Goal: Information Seeking & Learning: Find specific page/section

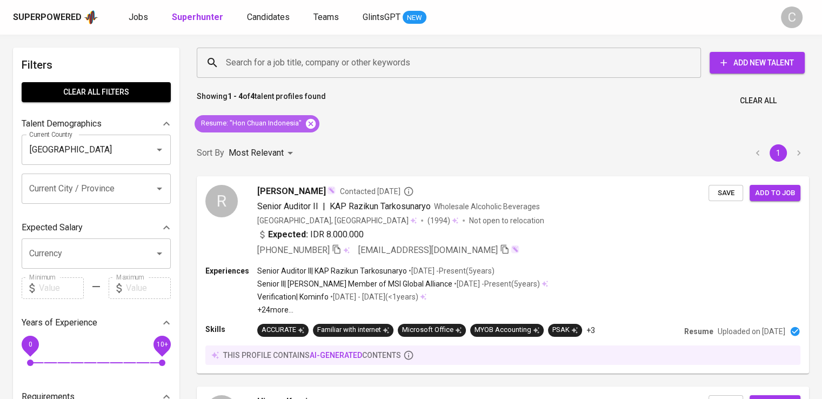
click at [315, 125] on icon at bounding box center [311, 124] width 12 height 12
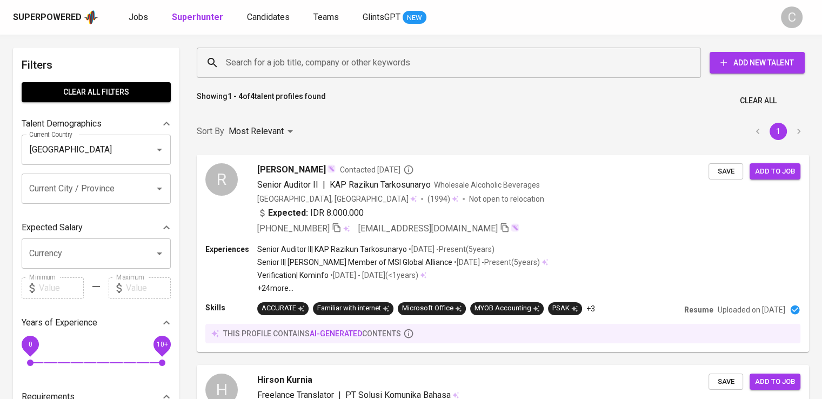
click at [296, 63] on input "Search for a job title, company or other keywords" at bounding box center [451, 62] width 457 height 21
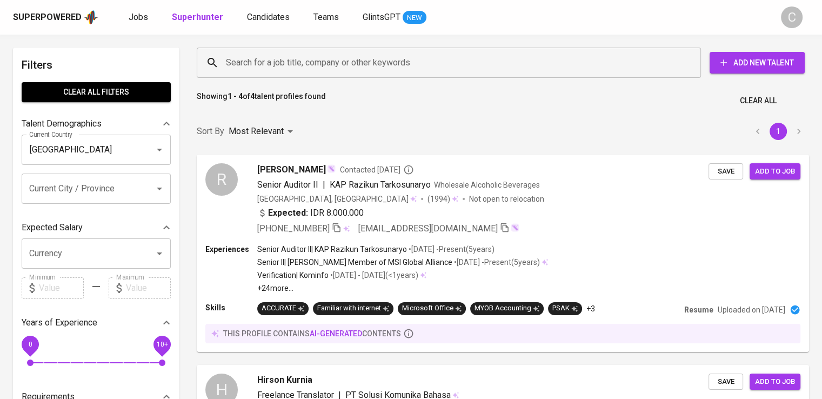
click at [296, 63] on input "Search for a job title, company or other keywords" at bounding box center [451, 62] width 457 height 21
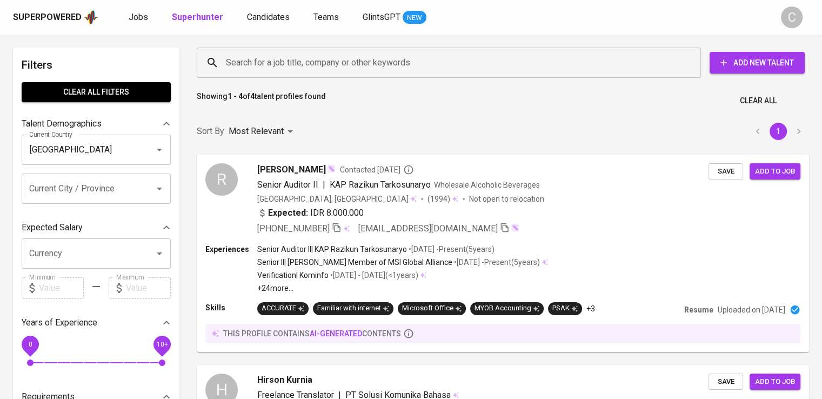
click at [296, 63] on input "Search for a job title, company or other keywords" at bounding box center [451, 62] width 457 height 21
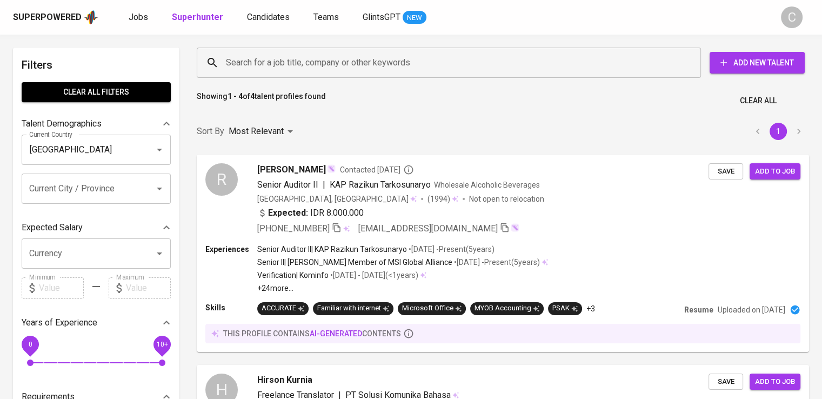
click at [296, 63] on input "Search for a job title, company or other keywords" at bounding box center [451, 62] width 457 height 21
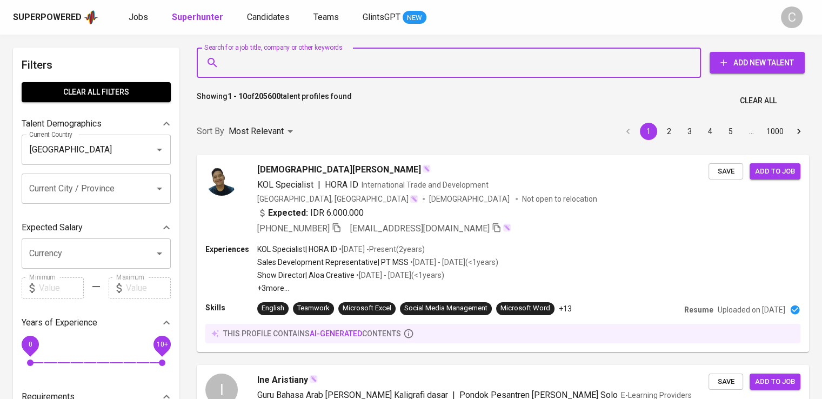
click at [296, 63] on input "Search for a job title, company or other keywords" at bounding box center [451, 62] width 457 height 21
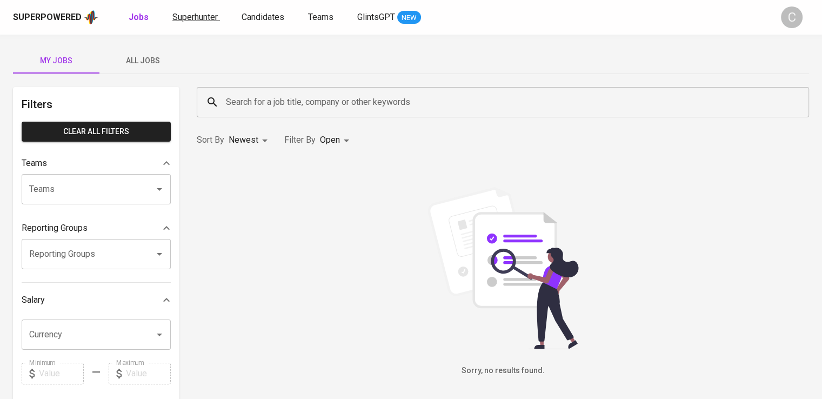
click at [197, 14] on span "Superhunter" at bounding box center [194, 17] width 45 height 10
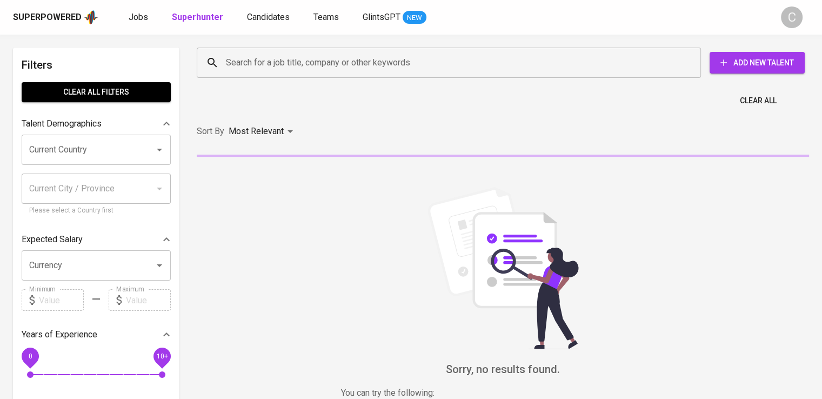
click at [321, 74] on div "Search for a job title, company or other keywords" at bounding box center [449, 63] width 504 height 30
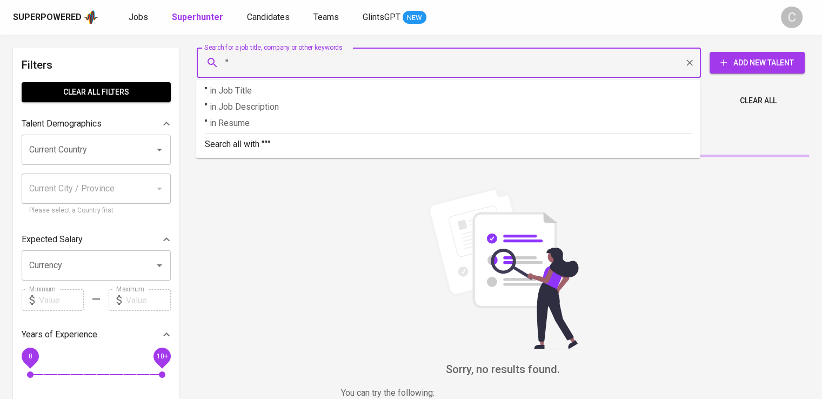
paste input "Pemantau Regulasi dan Regulator Media"
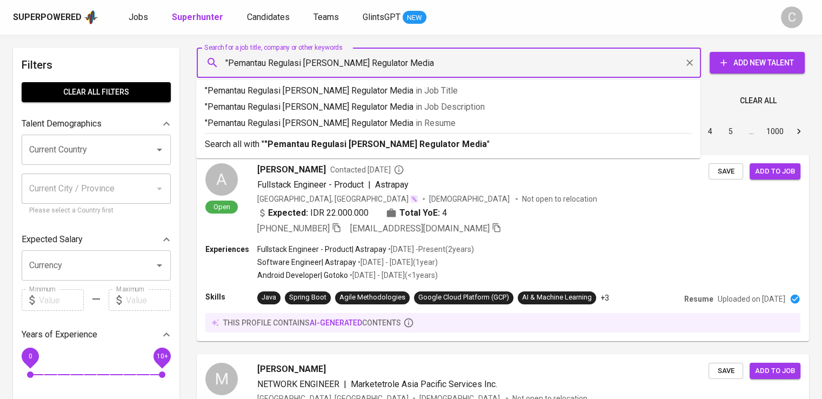
paste input "Pemantau Regulasi dan Regulator Media"
type input ""Pemantau Regulasi dan Regulator Media""
click at [369, 131] on li ""Pemantau Regulasi dan Regulator Media" in Resume" at bounding box center [448, 125] width 504 height 16
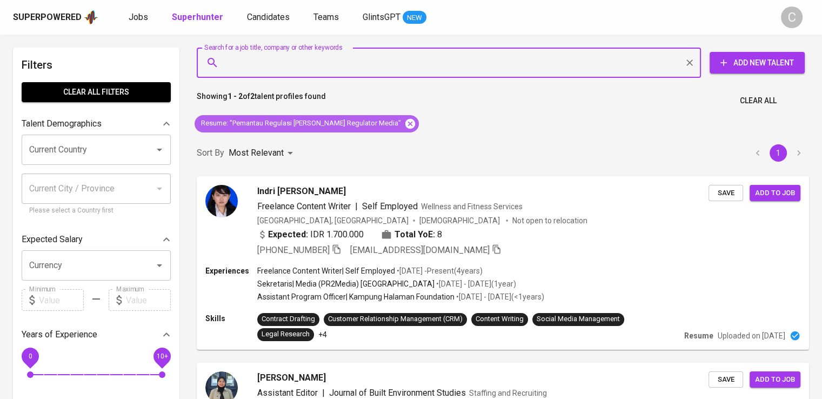
click at [404, 122] on icon at bounding box center [410, 124] width 12 height 12
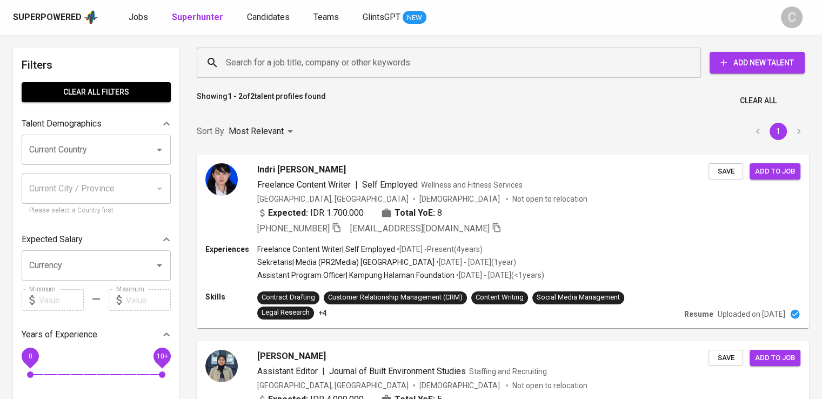
click at [319, 70] on input "Search for a job title, company or other keywords" at bounding box center [451, 62] width 457 height 21
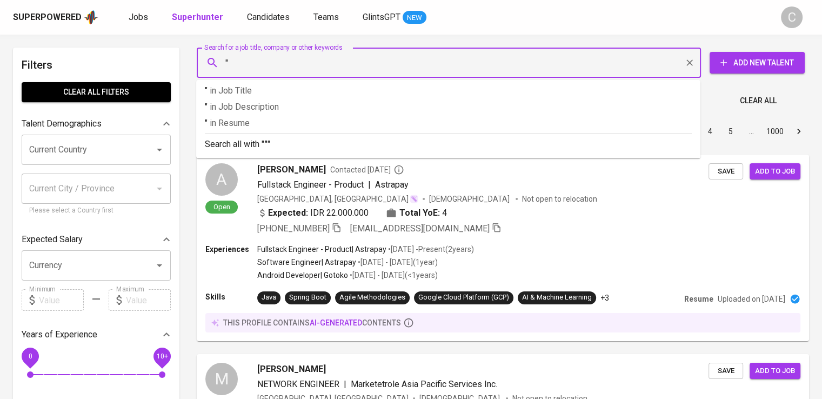
paste input "PR2Media"
type input ""PR2Media""
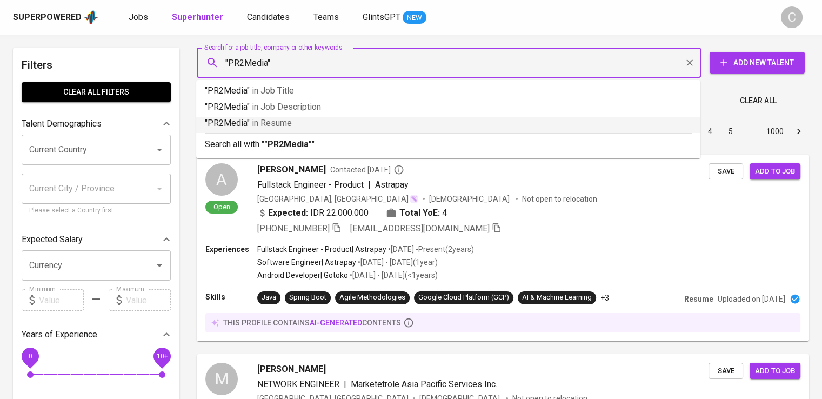
click at [439, 125] on p ""PR2Media" in Resume" at bounding box center [448, 123] width 487 height 13
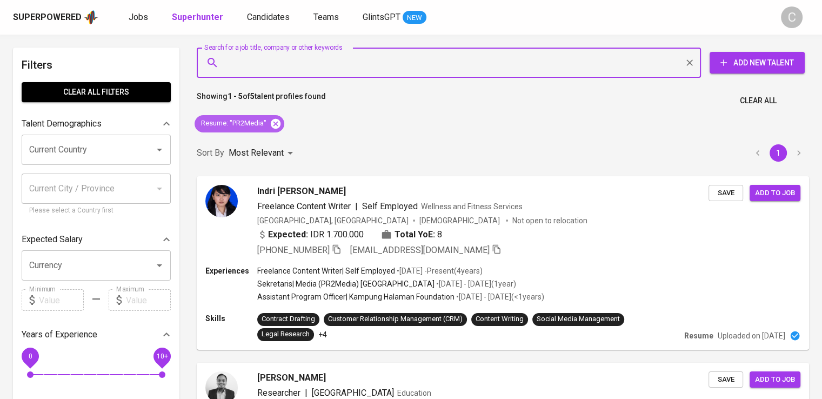
click at [277, 119] on icon at bounding box center [276, 123] width 10 height 10
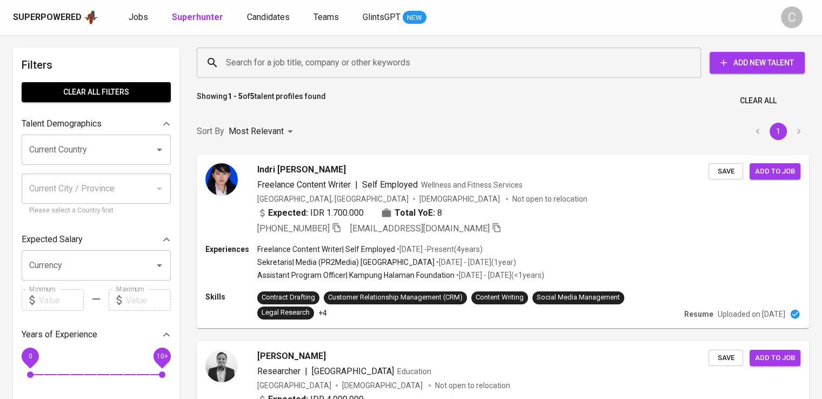
click at [312, 64] on input "Search for a job title, company or other keywords" at bounding box center [451, 62] width 457 height 21
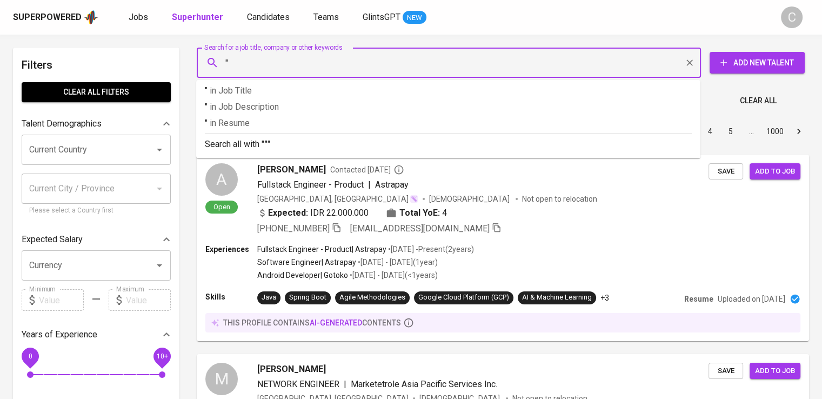
paste input "Arta Daya Taruna"
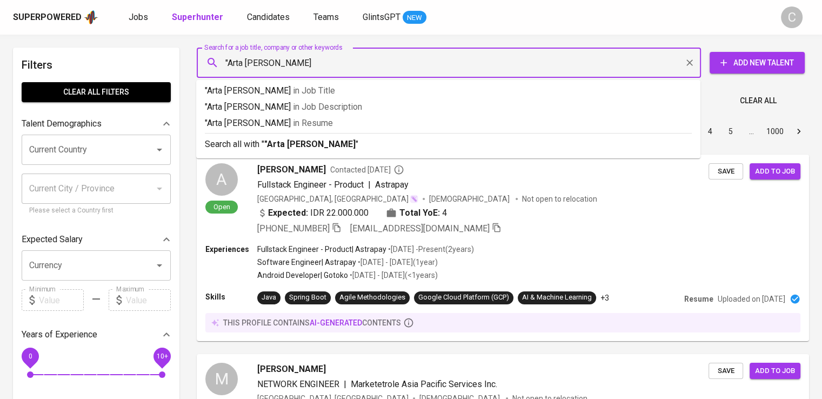
type input ""Arta [PERSON_NAME]""
click at [353, 124] on p ""Arta Daya Taruna" in Resume" at bounding box center [448, 123] width 487 height 13
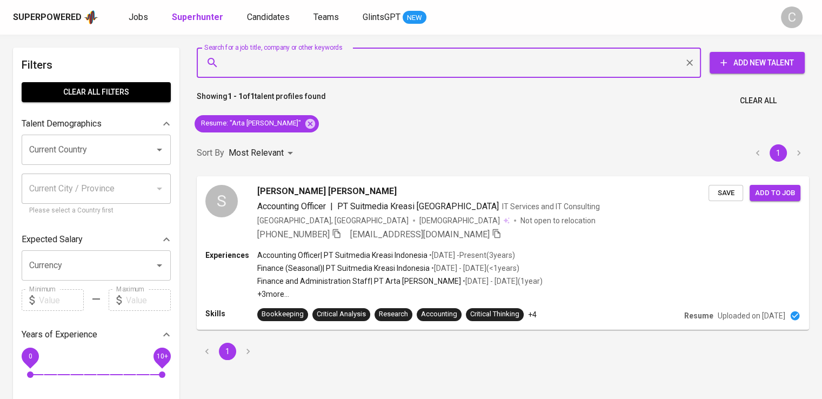
paste input "[PERSON_NAME] Apriliani"
type input "[PERSON_NAME] Apriliani"
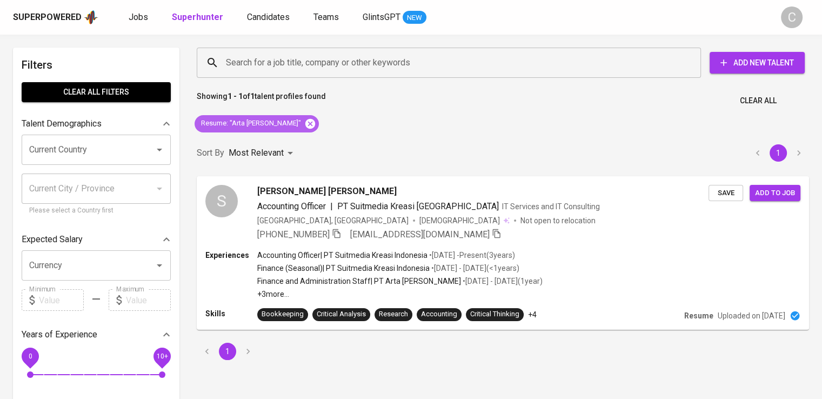
click at [304, 128] on icon at bounding box center [310, 124] width 12 height 12
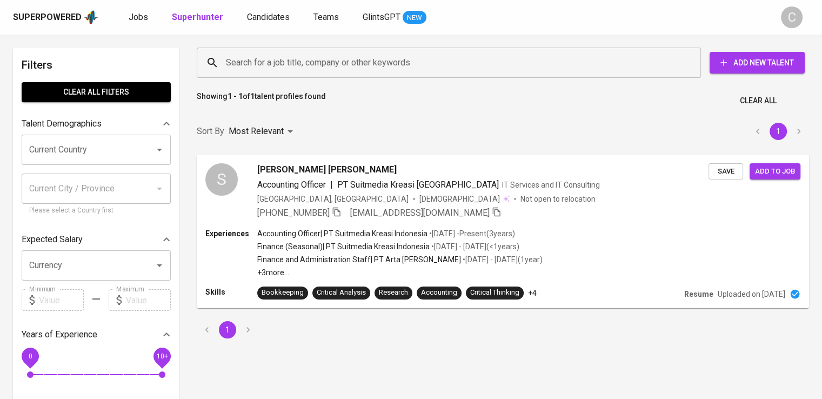
click at [295, 65] on input "Search for a job title, company or other keywords" at bounding box center [451, 62] width 457 height 21
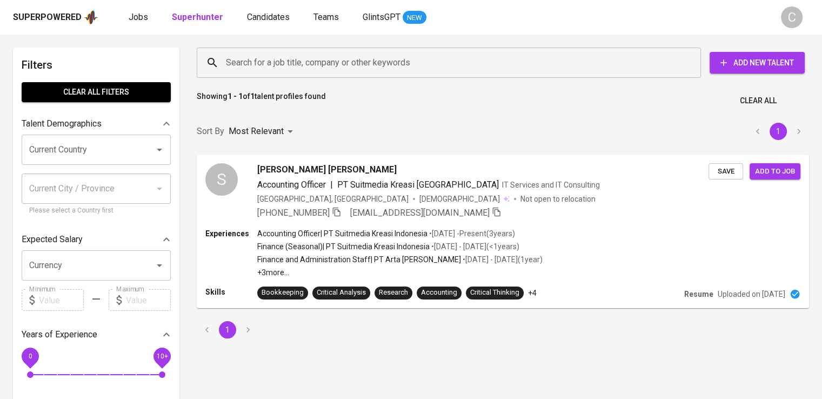
click at [295, 65] on input "Search for a job title, company or other keywords" at bounding box center [451, 62] width 457 height 21
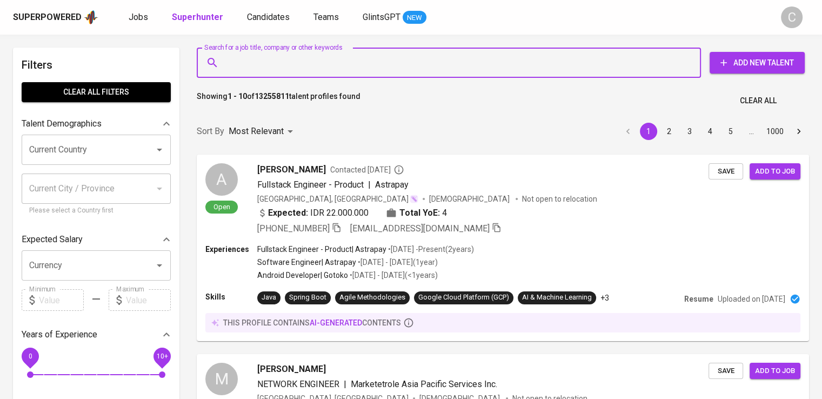
click at [295, 65] on input "Search for a job title, company or other keywords" at bounding box center [451, 62] width 457 height 21
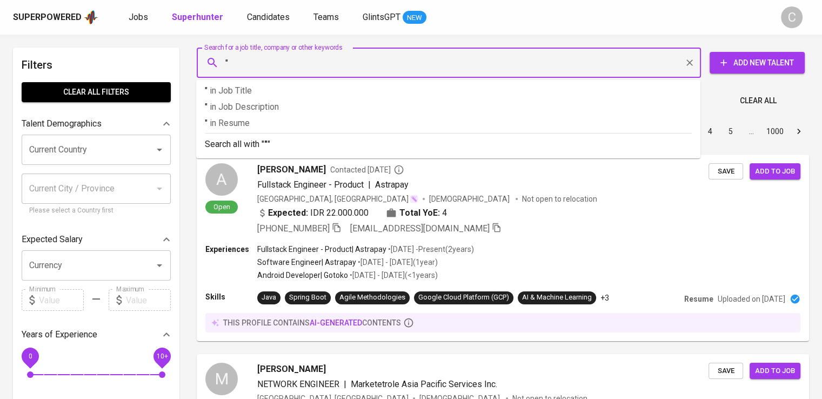
paste input "[PERSON_NAME] Apriliani"
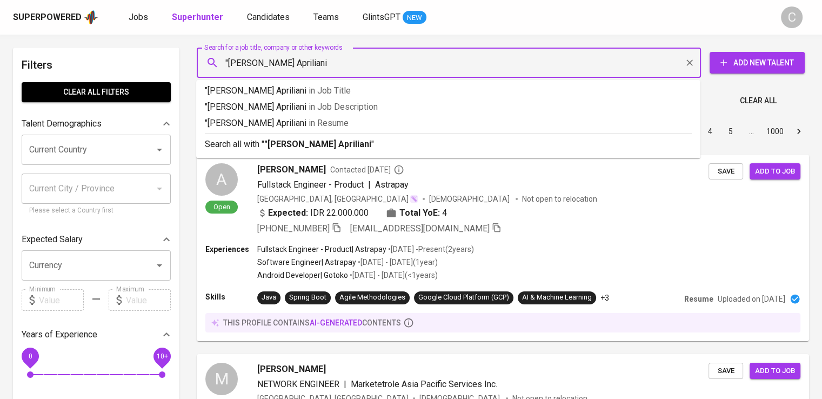
type input ""[PERSON_NAME] Apriliani""
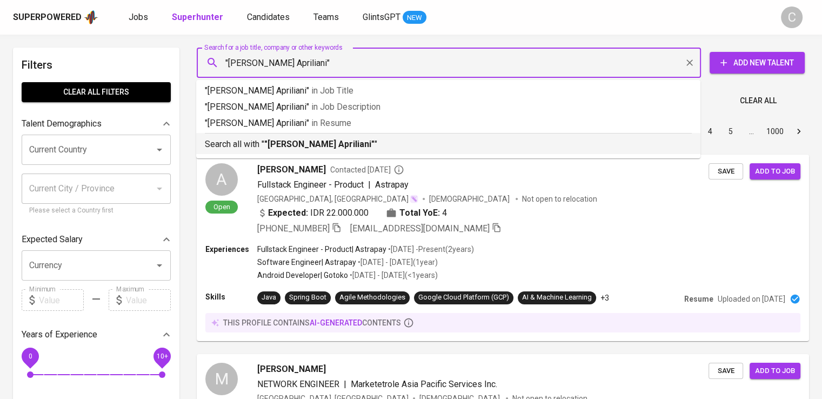
click at [321, 133] on hr at bounding box center [448, 133] width 487 height 1
click at [332, 146] on div "Sort By Most Relevant MOST_RELEVANT 1 2 3 4 5 … 1000" at bounding box center [502, 131] width 625 height 33
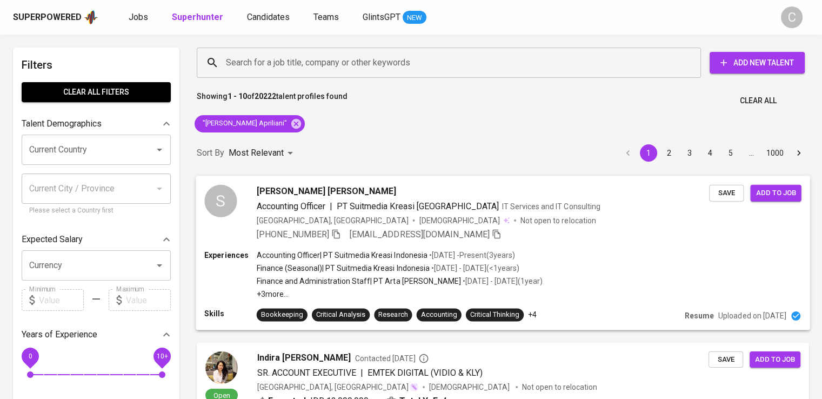
click at [376, 202] on span "PT Suitmedia Kreasi [GEOGRAPHIC_DATA]" at bounding box center [418, 206] width 162 height 10
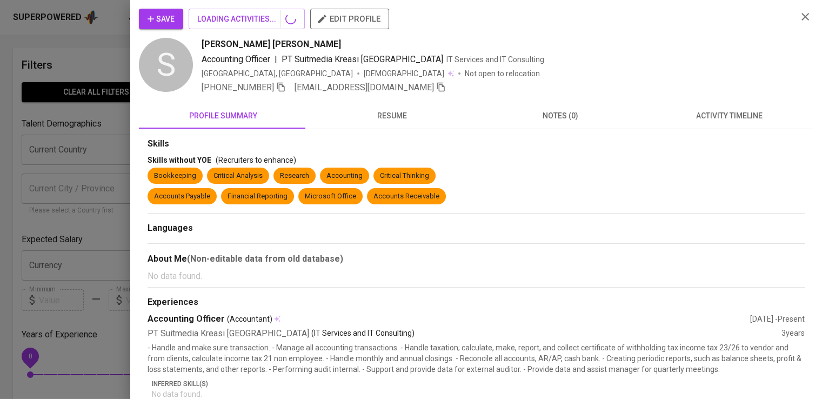
click at [398, 238] on div at bounding box center [411, 199] width 822 height 399
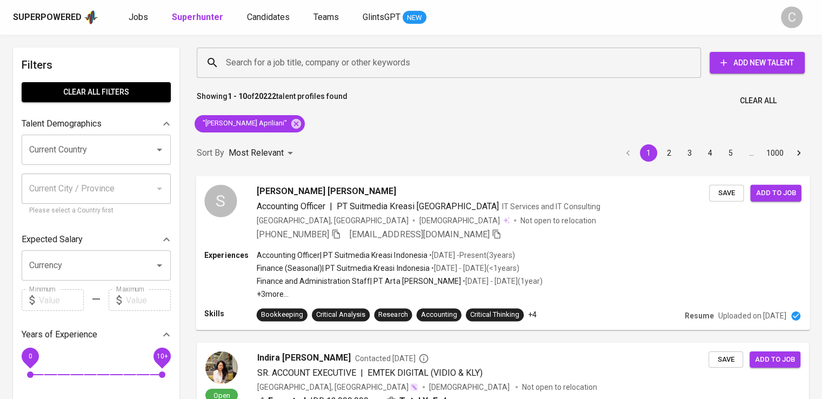
click at [644, 251] on div "Experiences Accounting Officer | PT Suitmedia Kreasi [GEOGRAPHIC_DATA] • [DATE]…" at bounding box center [502, 274] width 597 height 50
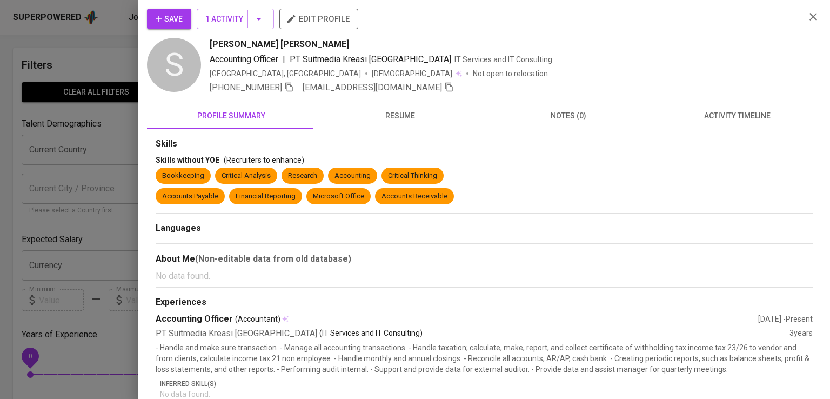
click at [649, 50] on div "[PERSON_NAME] [PERSON_NAME]" at bounding box center [503, 44] width 587 height 13
click at [292, 85] on icon "button" at bounding box center [289, 87] width 8 height 9
